Goal: Information Seeking & Learning: Learn about a topic

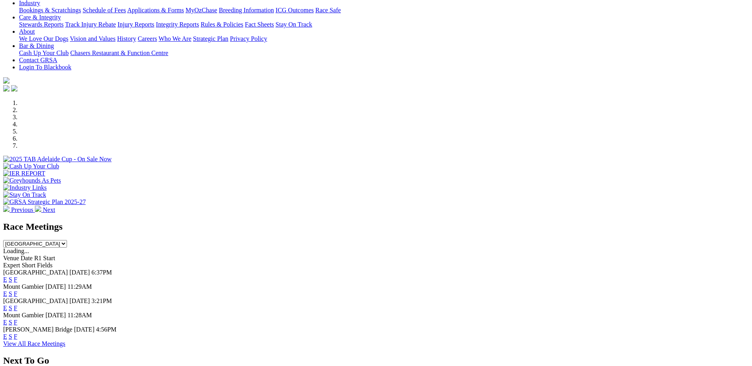
scroll to position [149, 0]
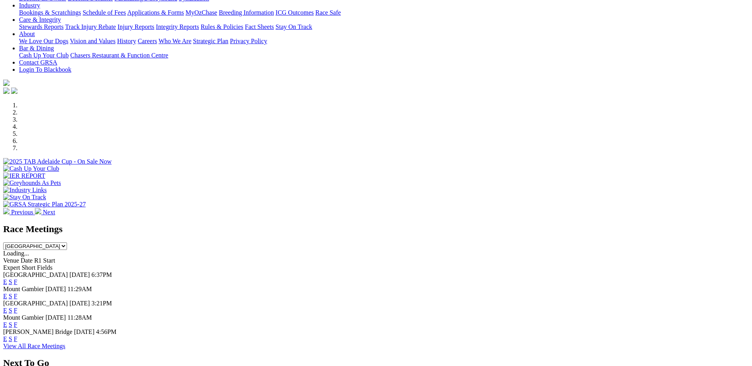
click at [12, 279] on link "S" at bounding box center [11, 282] width 4 height 7
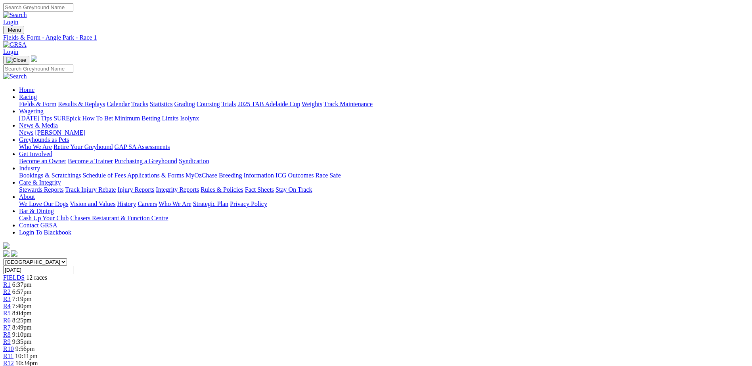
click at [11, 289] on link "R2" at bounding box center [7, 292] width 8 height 7
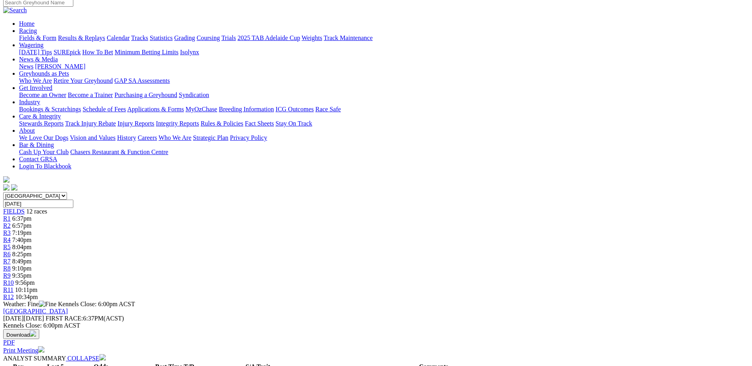
scroll to position [40, 0]
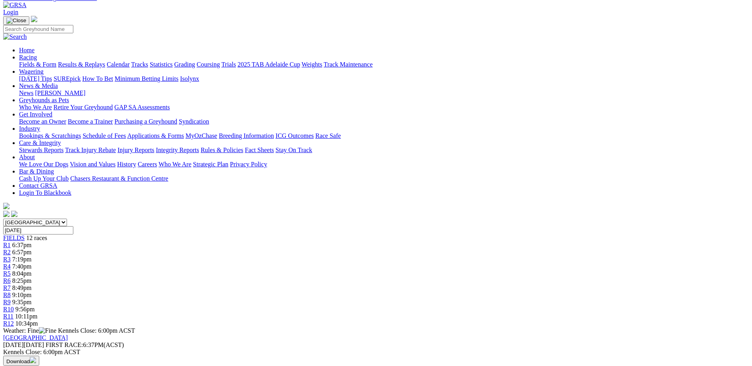
click at [261, 256] on div "R3 7:19pm" at bounding box center [376, 259] width 746 height 7
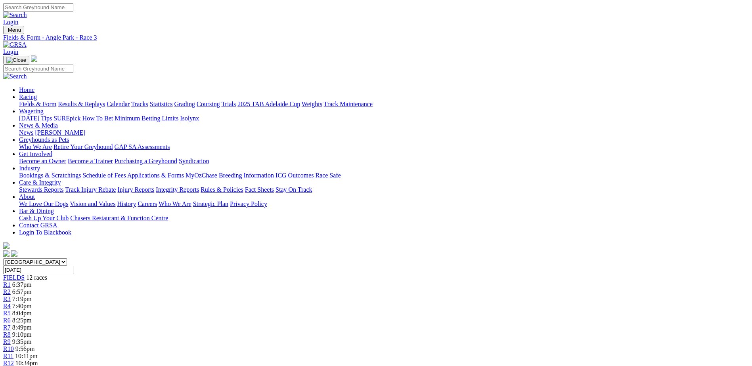
click at [223, 289] on div "R2 6:57pm" at bounding box center [376, 292] width 746 height 7
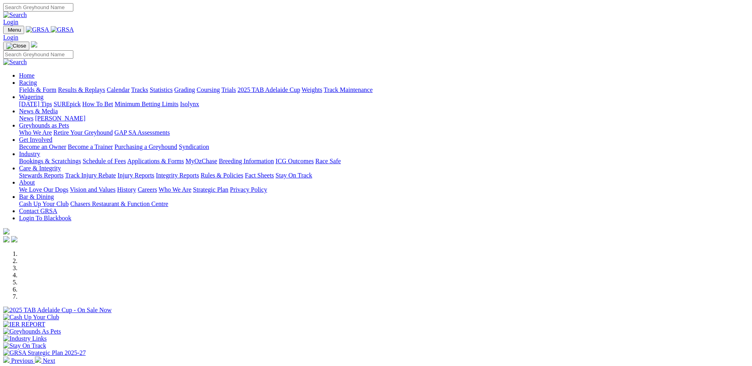
scroll to position [149, 0]
